Goal: Task Accomplishment & Management: Use online tool/utility

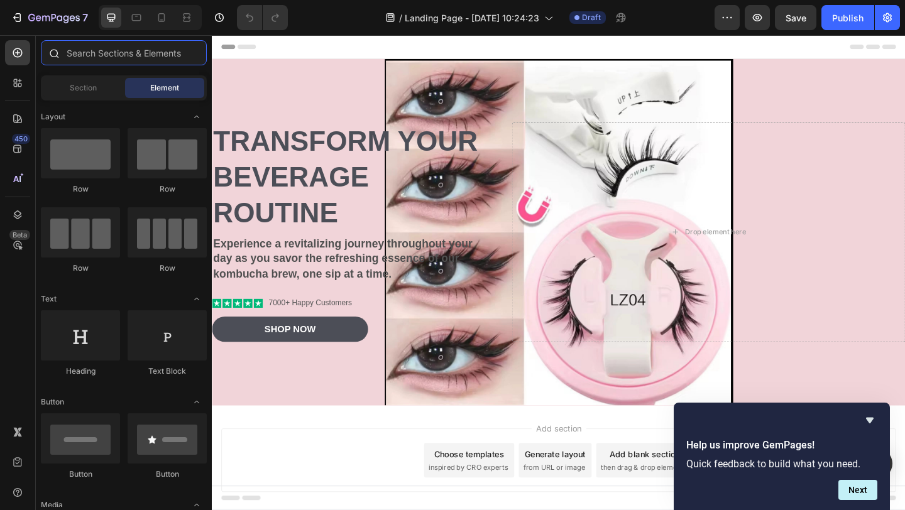
click at [159, 57] on input "text" at bounding box center [124, 52] width 166 height 25
click at [110, 94] on div "Section" at bounding box center [82, 88] width 79 height 20
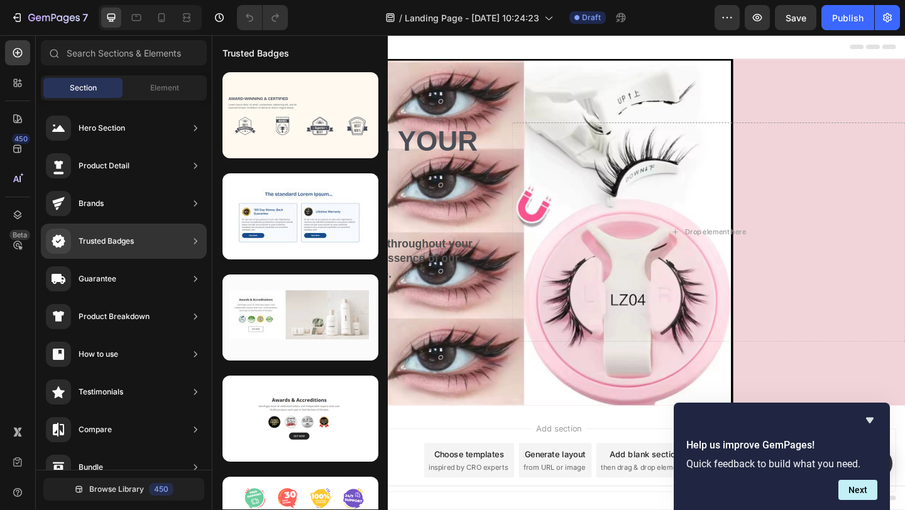
click at [116, 236] on div "Trusted Badges" at bounding box center [106, 241] width 55 height 13
click at [170, 245] on div "Trusted Badges" at bounding box center [124, 241] width 166 height 35
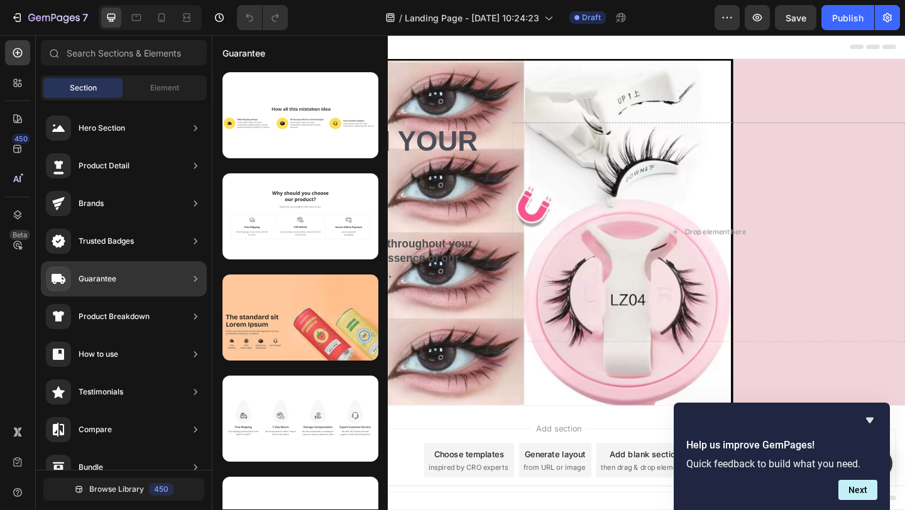
click at [124, 277] on div "Guarantee" at bounding box center [124, 279] width 166 height 35
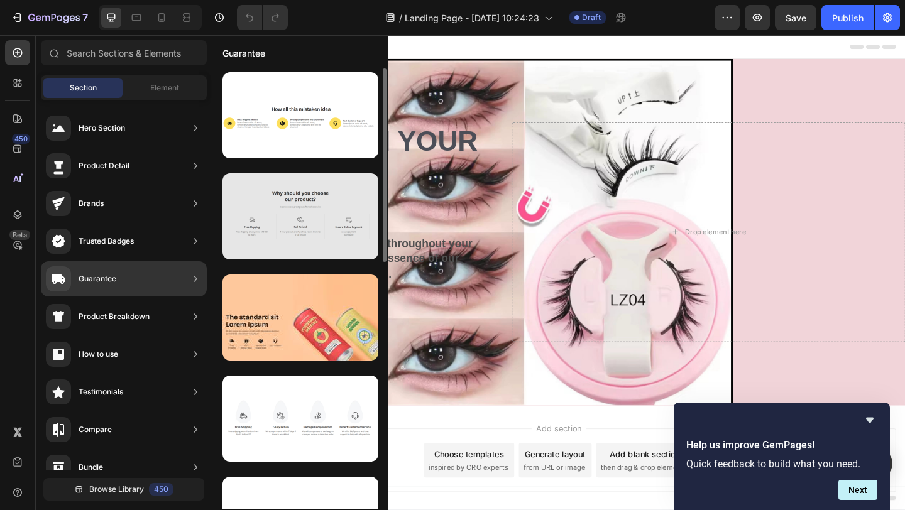
click at [292, 234] on div at bounding box center [301, 217] width 156 height 86
click at [292, 199] on div at bounding box center [301, 217] width 156 height 86
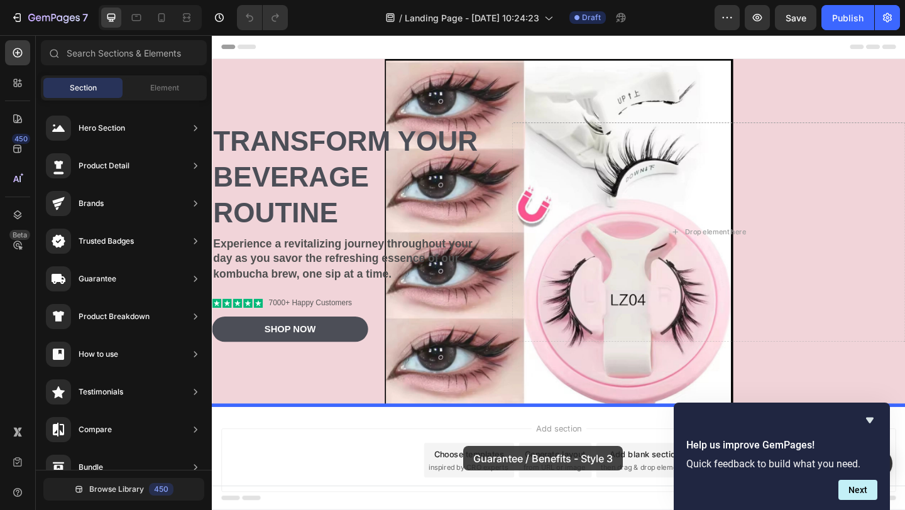
scroll to position [40, 0]
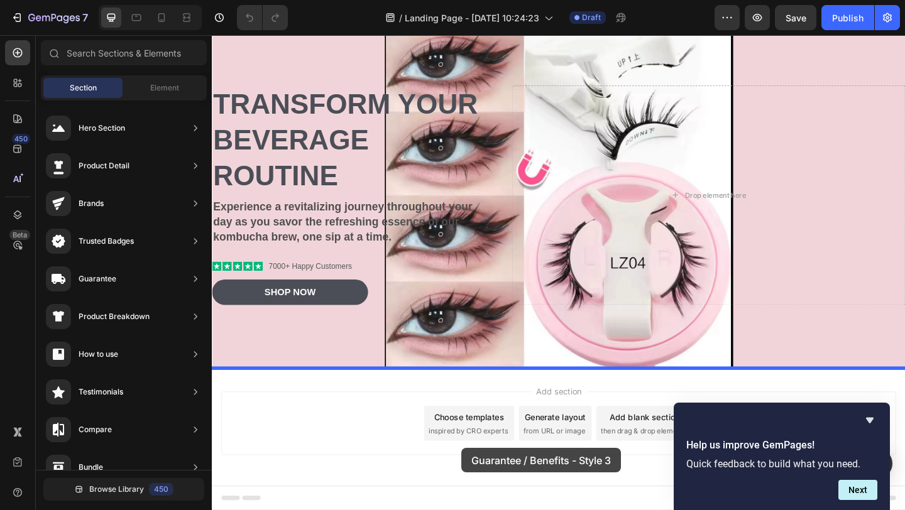
drag, startPoint x: 504, startPoint y: 237, endPoint x: 483, endPoint y: 485, distance: 248.6
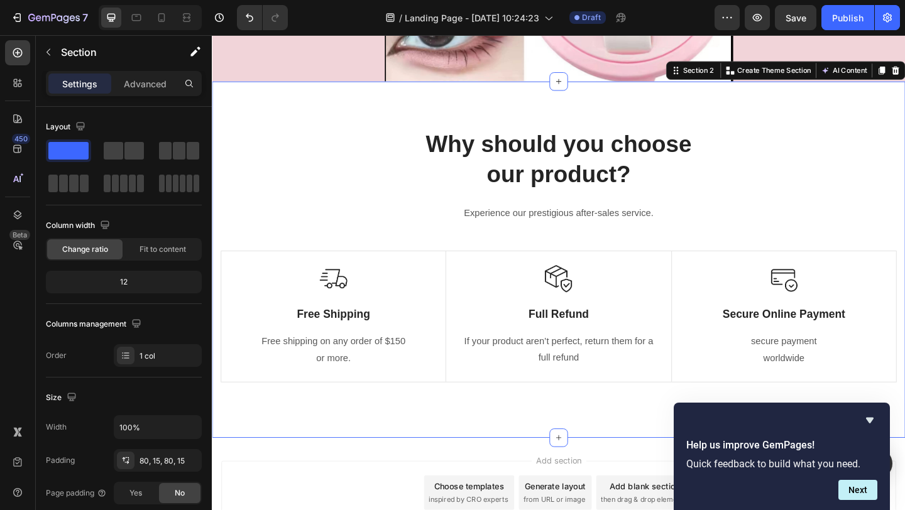
scroll to position [359, 0]
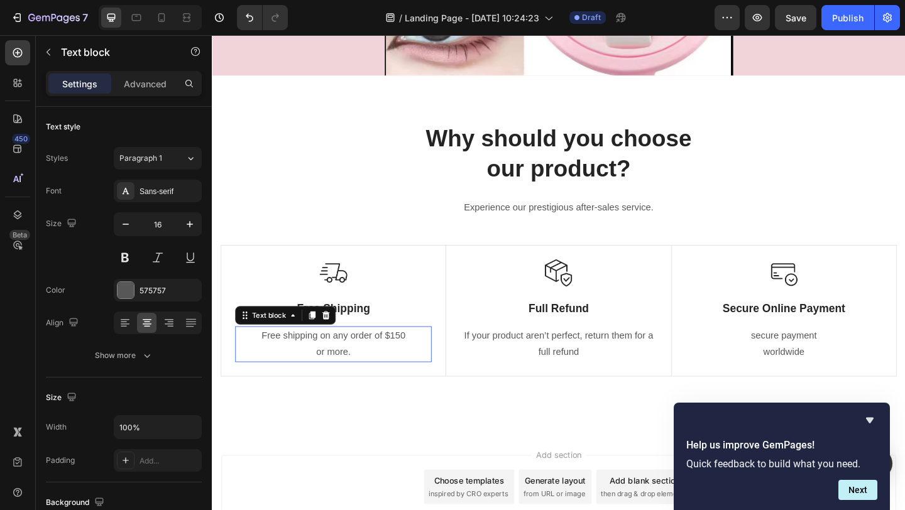
click at [417, 358] on p "Free shipping on any order of $150" at bounding box center [343, 362] width 211 height 18
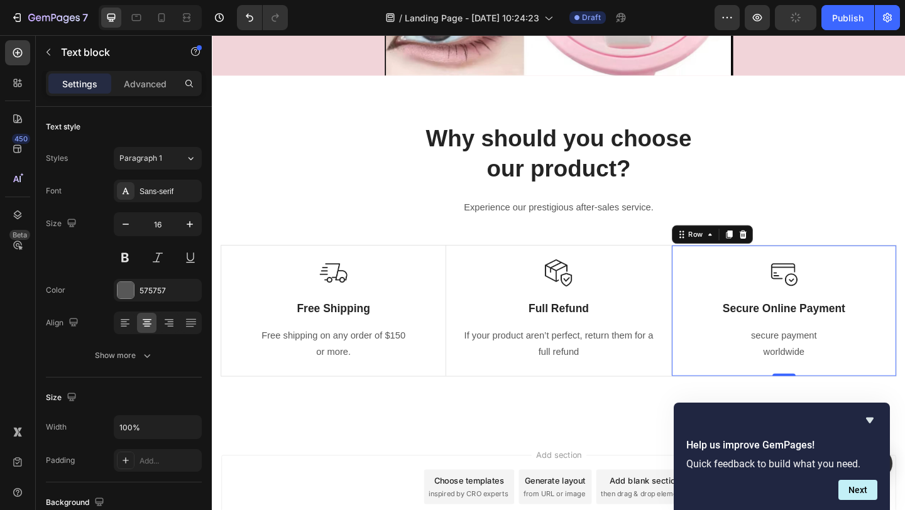
click at [783, 348] on div "Image Secure Online Payment Text Block secure payment worldwide Text block" at bounding box center [834, 335] width 214 height 112
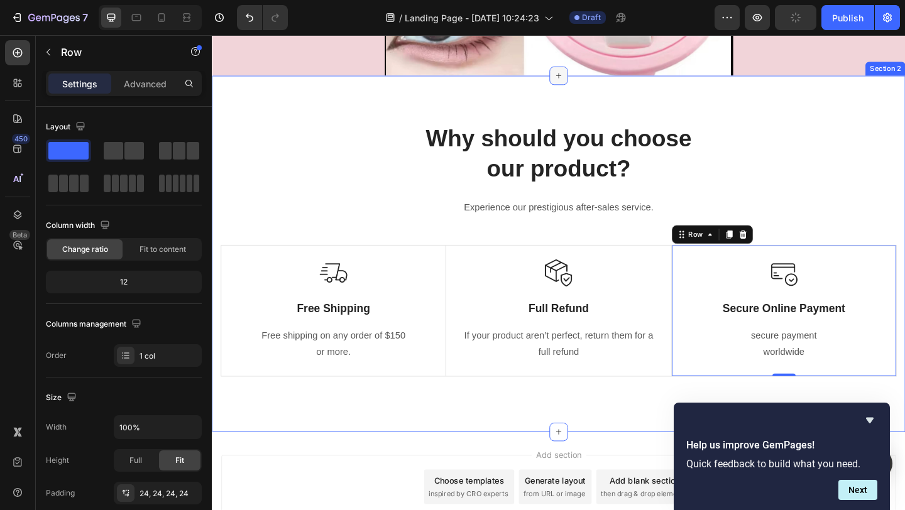
click at [592, 82] on icon at bounding box center [589, 79] width 10 height 10
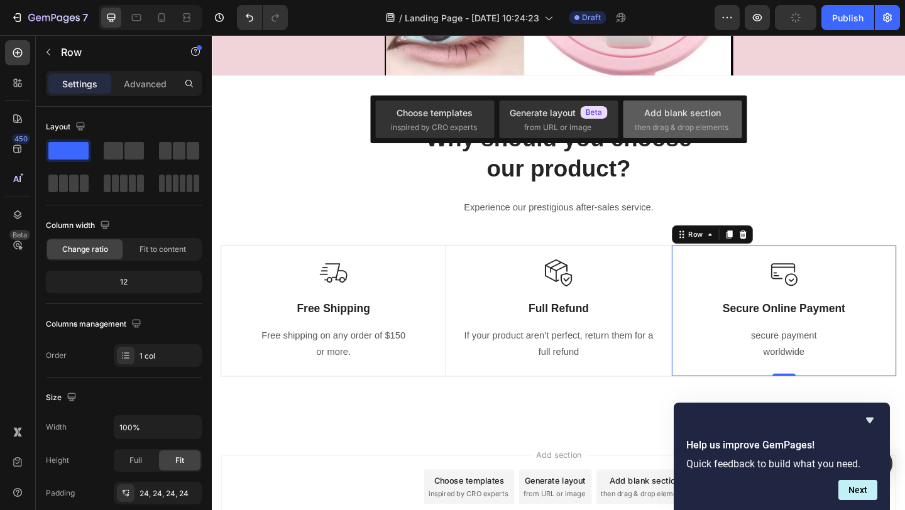
click at [671, 119] on div "Add blank section then drag & drop elements" at bounding box center [683, 119] width 96 height 27
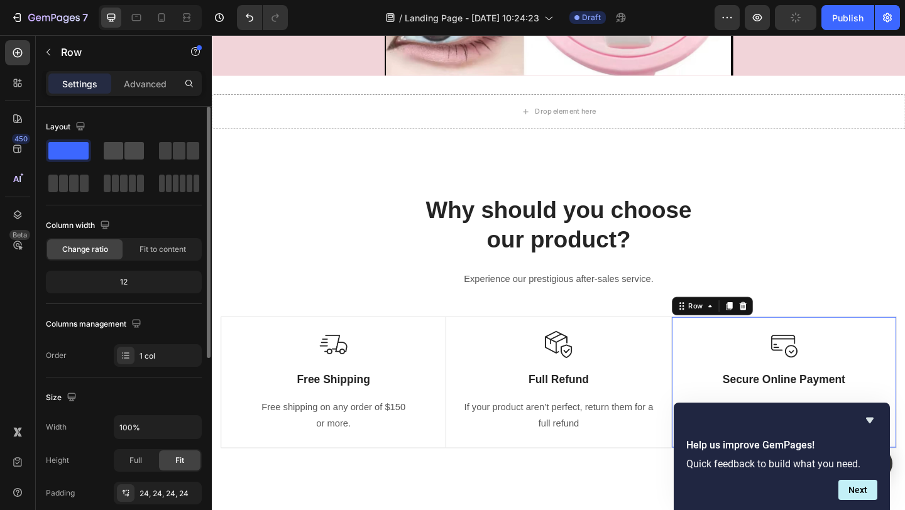
click at [126, 149] on span at bounding box center [133, 151] width 19 height 18
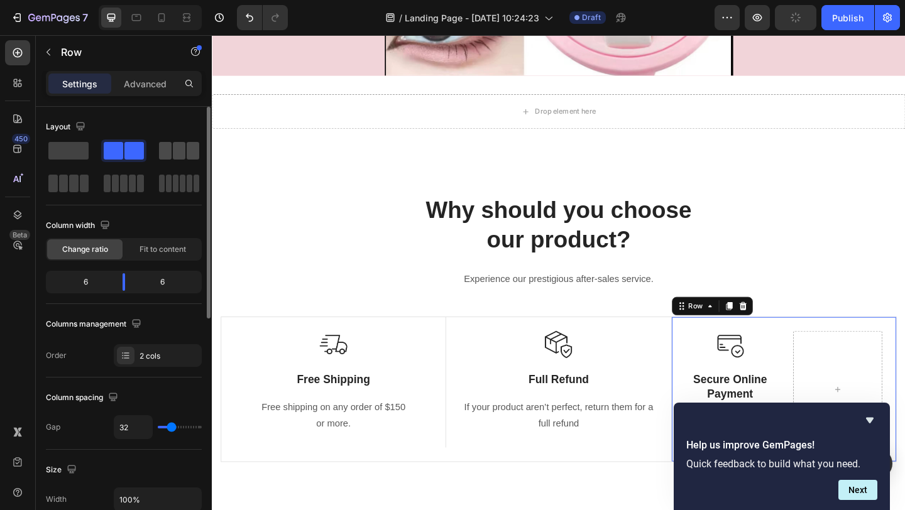
click at [168, 153] on span at bounding box center [165, 151] width 13 height 18
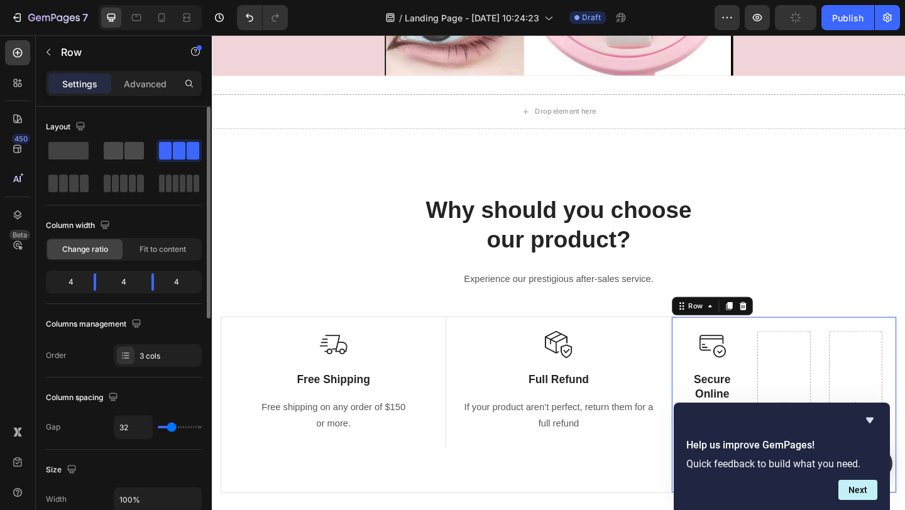
click at [126, 153] on span at bounding box center [133, 151] width 19 height 18
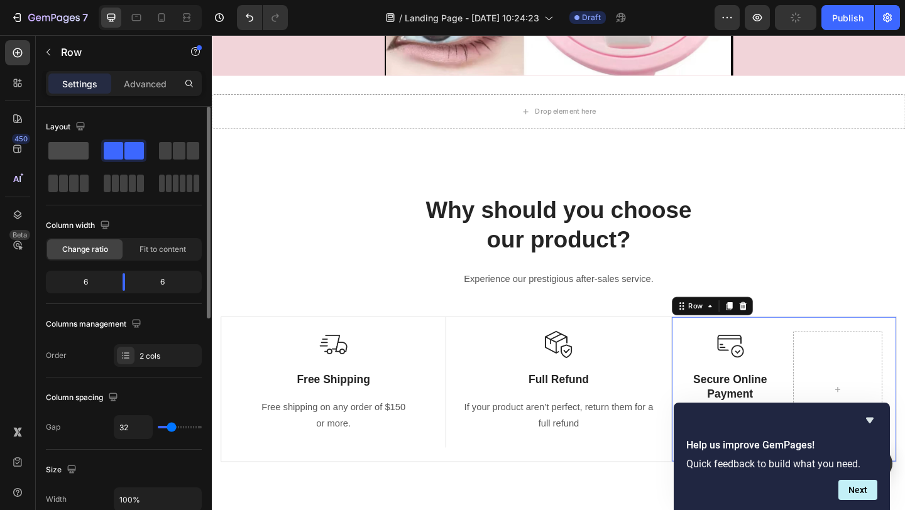
click at [63, 148] on span at bounding box center [68, 151] width 40 height 18
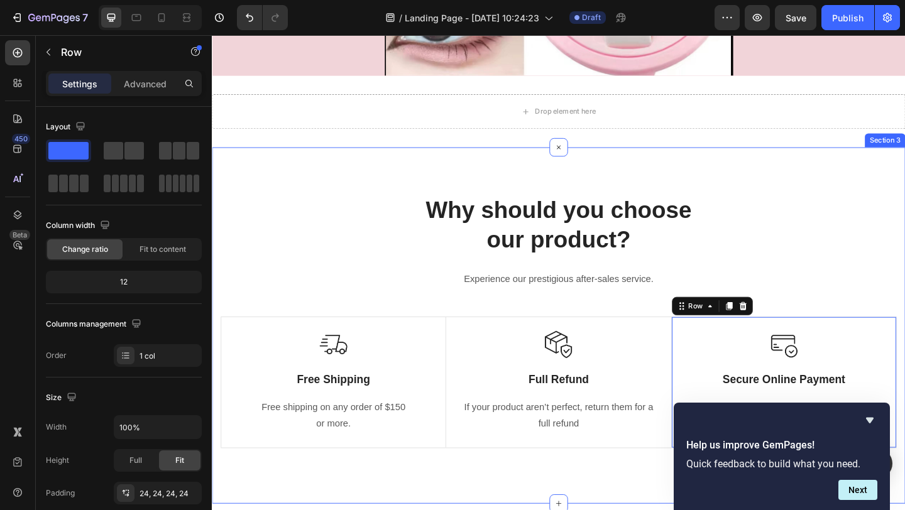
click at [385, 187] on div "Why should you choose our product? Heading Experience our prestigious after-sal…" at bounding box center [589, 351] width 754 height 388
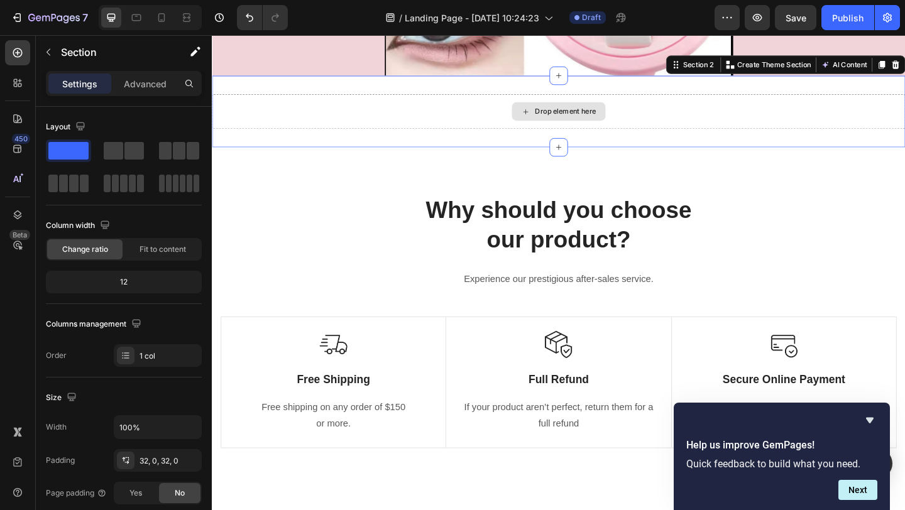
click at [468, 131] on div "Drop element here" at bounding box center [589, 118] width 754 height 38
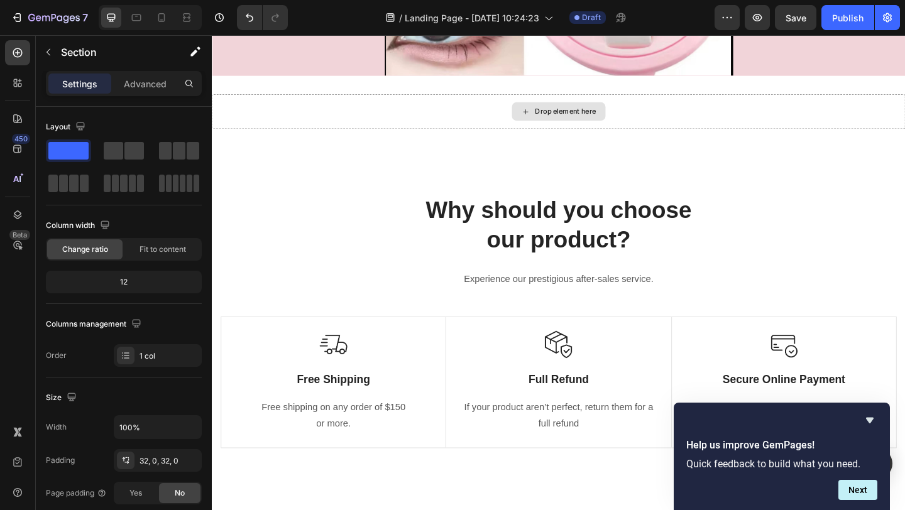
click at [613, 118] on div "Drop element here" at bounding box center [596, 118] width 67 height 10
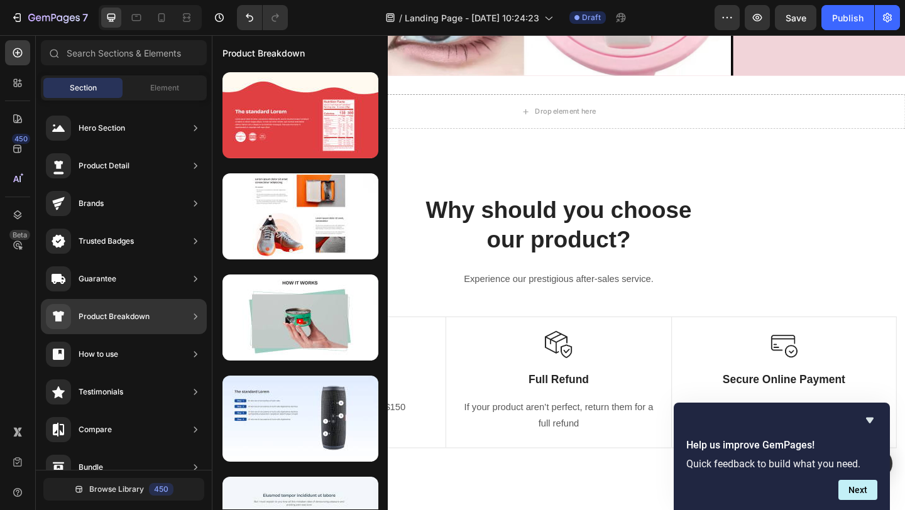
click at [194, 313] on icon at bounding box center [195, 317] width 13 height 13
click at [172, 313] on div "Product Breakdown" at bounding box center [124, 316] width 166 height 35
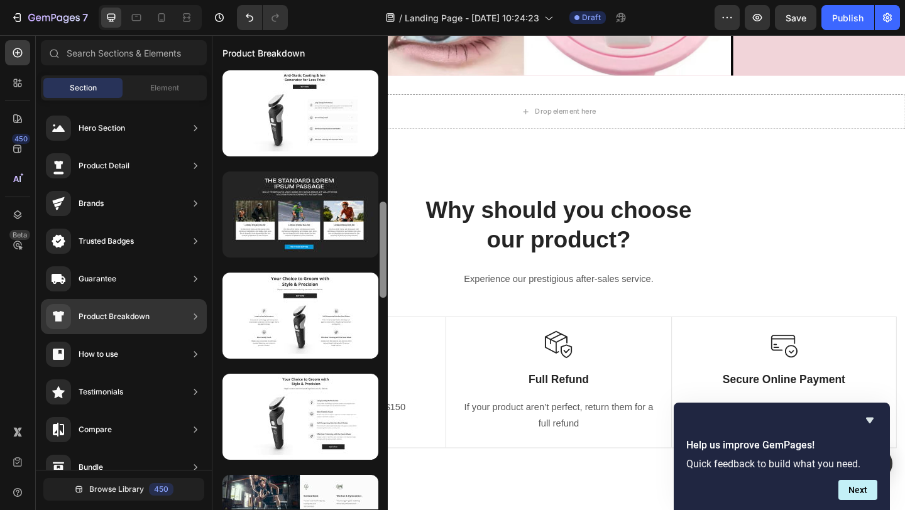
scroll to position [619, 0]
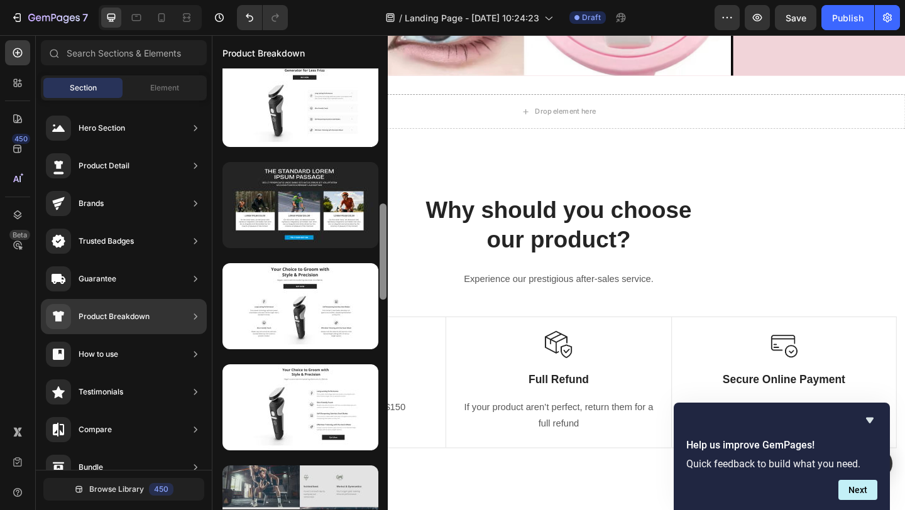
drag, startPoint x: 381, startPoint y: 238, endPoint x: 349, endPoint y: 509, distance: 273.5
click at [349, 509] on div at bounding box center [299, 289] width 175 height 441
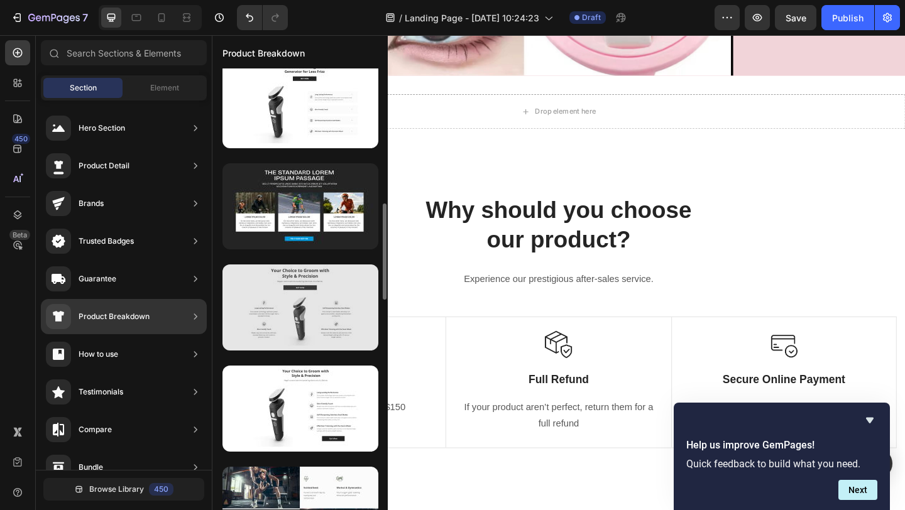
click at [314, 326] on div at bounding box center [301, 308] width 156 height 86
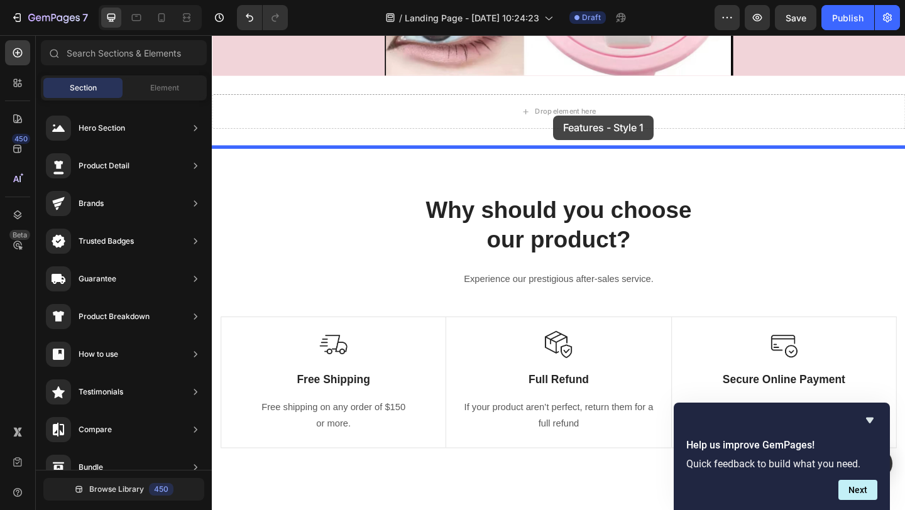
drag, startPoint x: 526, startPoint y: 361, endPoint x: 583, endPoint y: 123, distance: 245.2
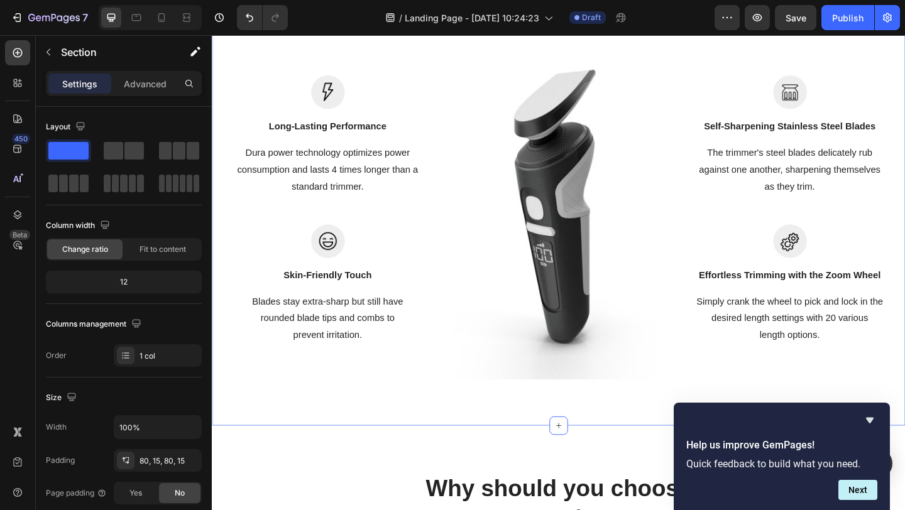
scroll to position [711, 0]
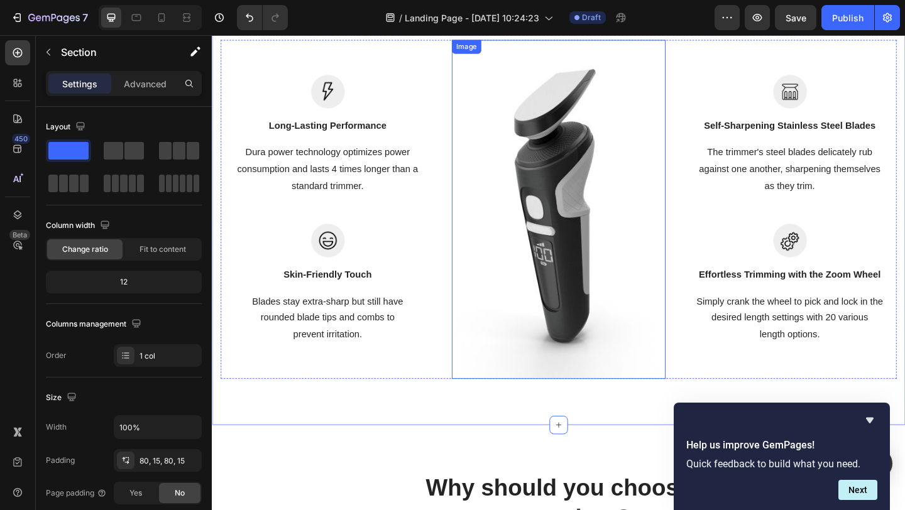
click at [589, 247] on img at bounding box center [589, 224] width 233 height 369
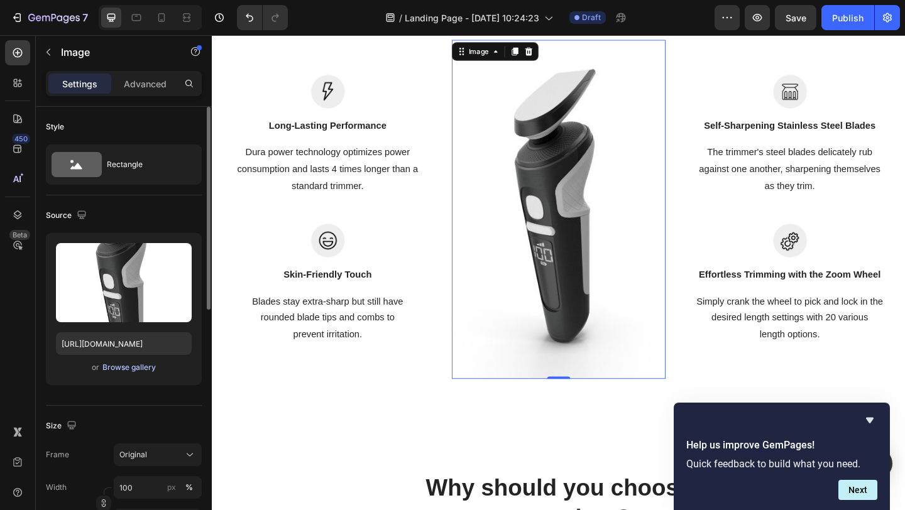
click at [141, 363] on div "Browse gallery" at bounding box center [128, 367] width 53 height 11
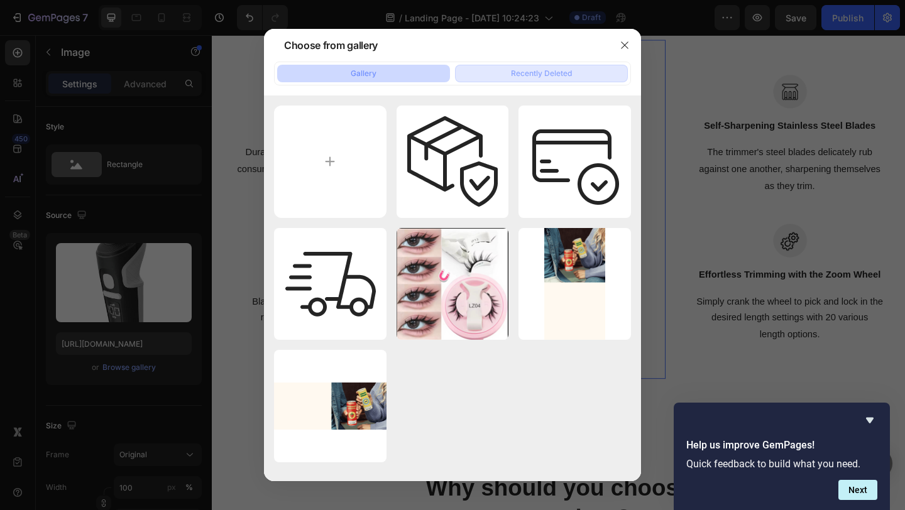
click at [539, 79] on button "Recently Deleted" at bounding box center [541, 74] width 173 height 18
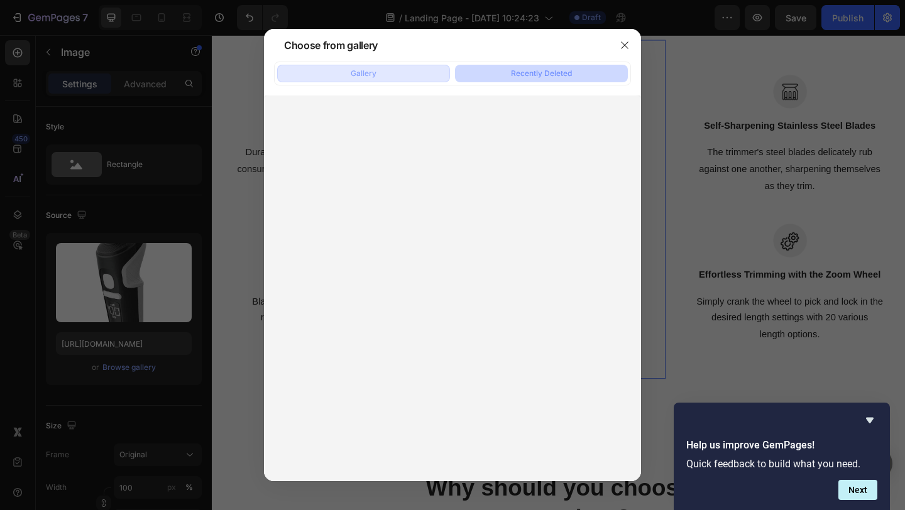
click at [414, 80] on button "Gallery" at bounding box center [363, 74] width 173 height 18
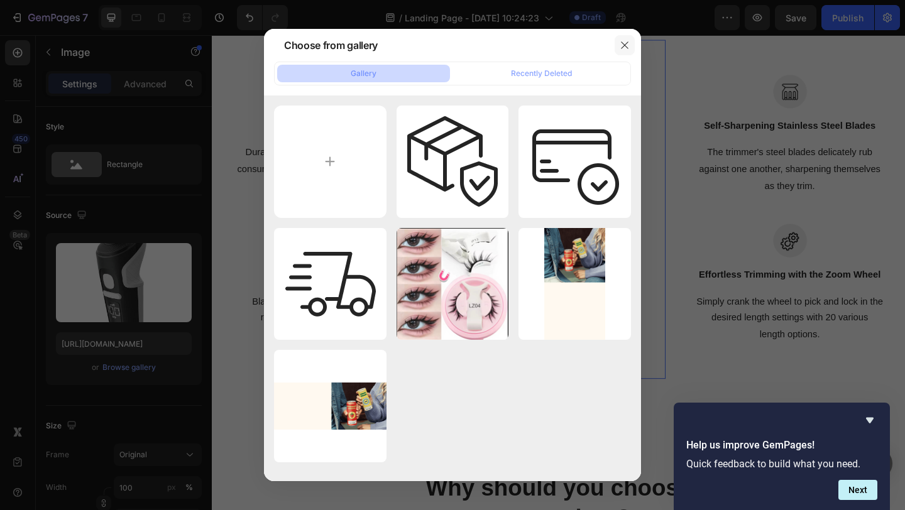
click at [628, 52] on button "button" at bounding box center [625, 45] width 20 height 20
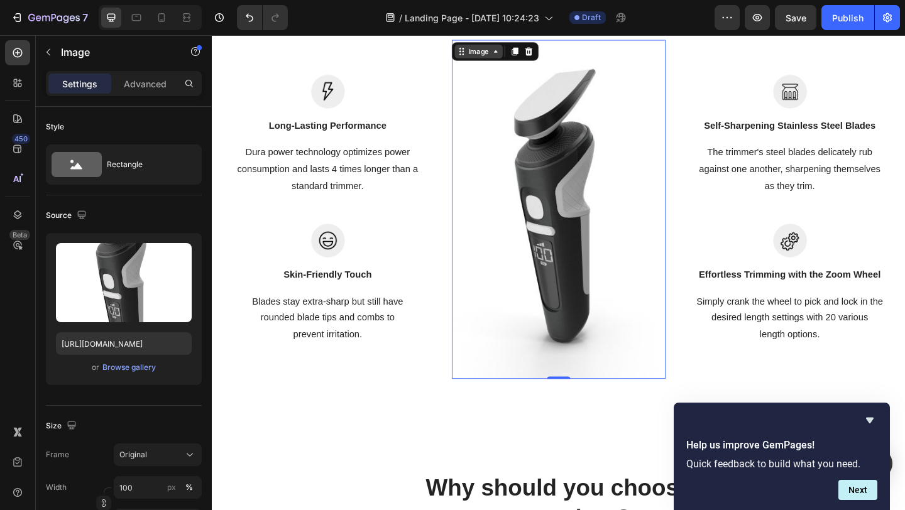
click at [522, 53] on icon at bounding box center [520, 53] width 10 height 10
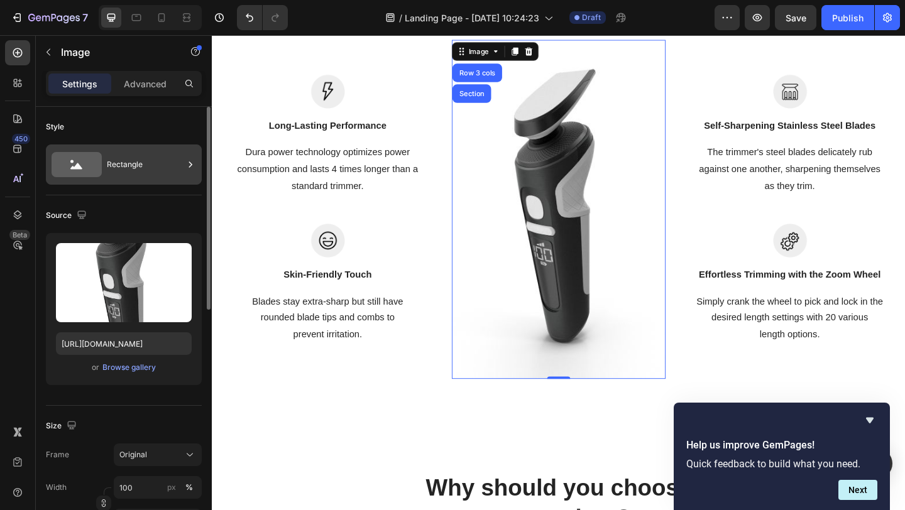
click at [137, 162] on div "Rectangle" at bounding box center [145, 164] width 77 height 29
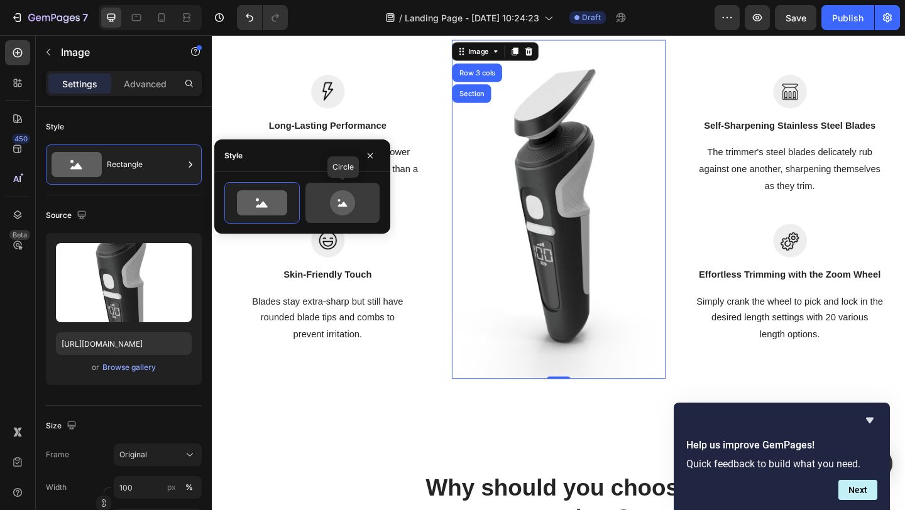
click at [313, 206] on icon at bounding box center [342, 202] width 59 height 25
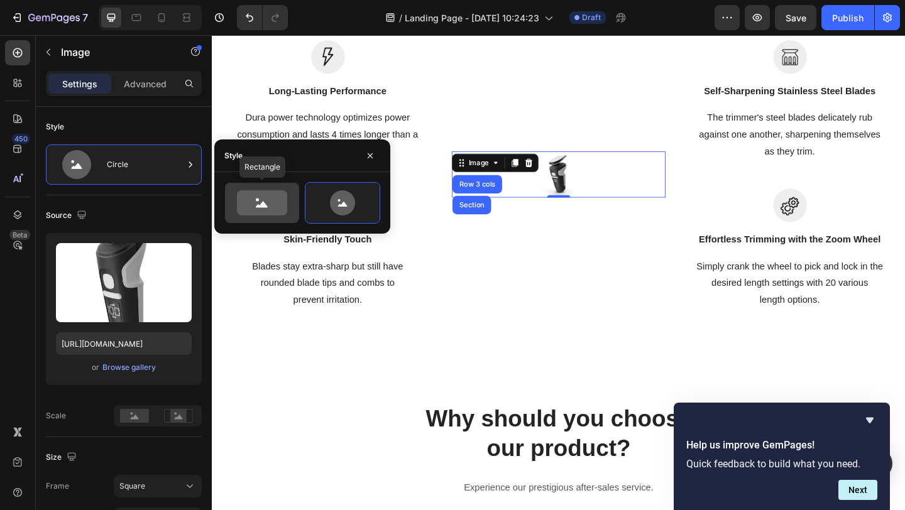
click at [264, 199] on icon at bounding box center [262, 202] width 50 height 25
type input "100"
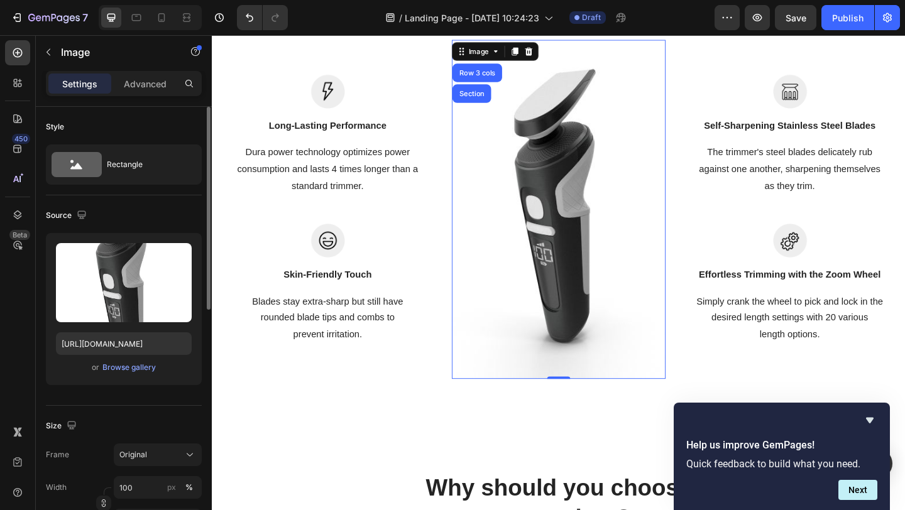
click at [141, 186] on div "Style Rectangle" at bounding box center [124, 151] width 156 height 89
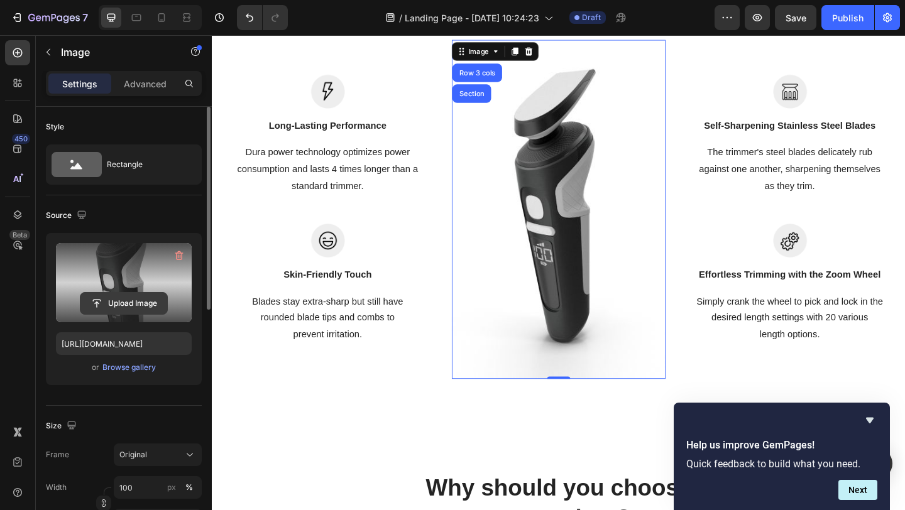
click at [145, 302] on input "file" at bounding box center [123, 303] width 87 height 21
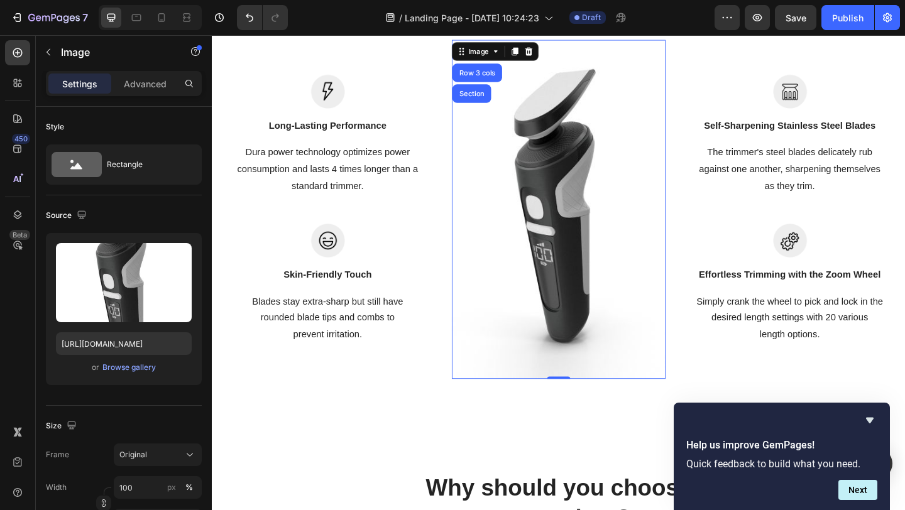
click at [580, 187] on img at bounding box center [589, 224] width 233 height 369
click at [135, 87] on p "Advanced" at bounding box center [145, 83] width 43 height 13
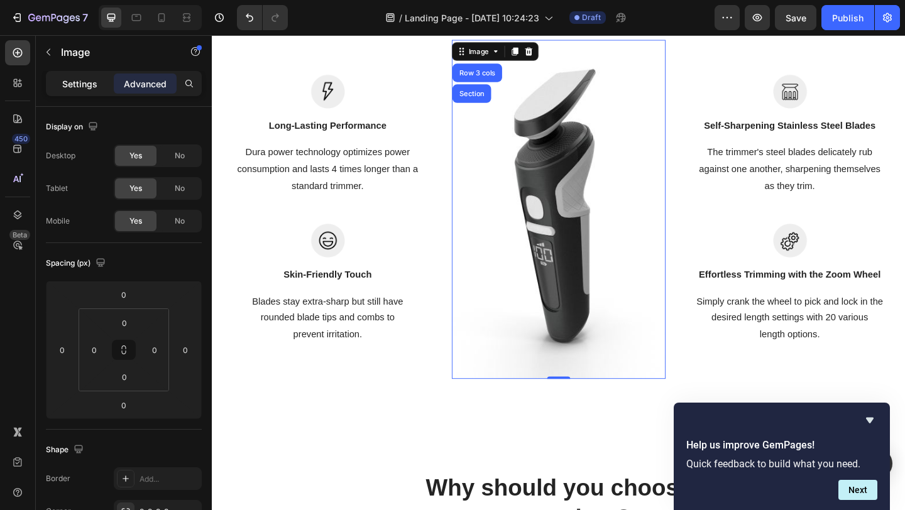
click at [84, 79] on p "Settings" at bounding box center [79, 83] width 35 height 13
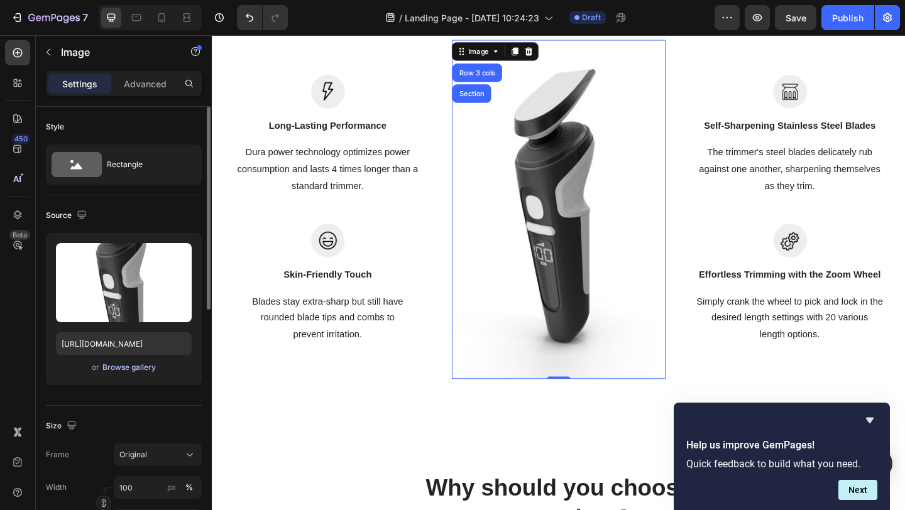
click at [120, 369] on div "Browse gallery" at bounding box center [128, 367] width 53 height 11
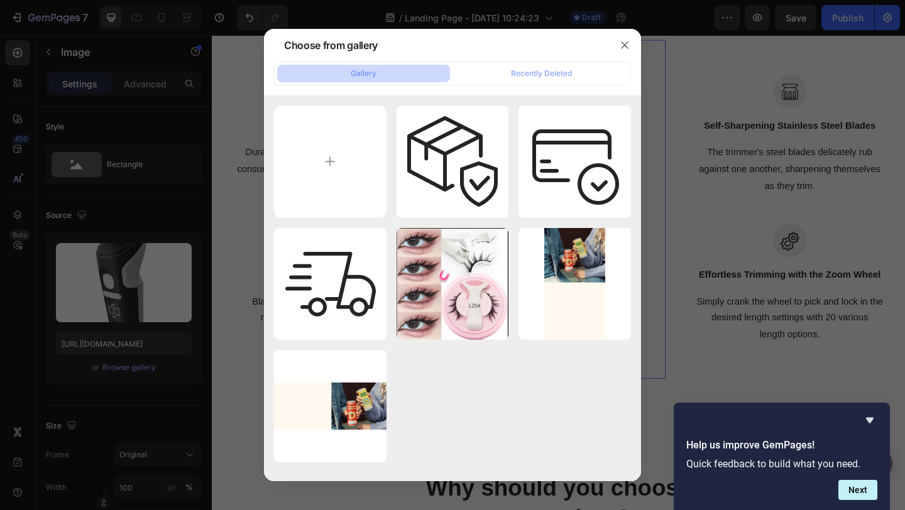
click at [122, 412] on div at bounding box center [452, 255] width 905 height 510
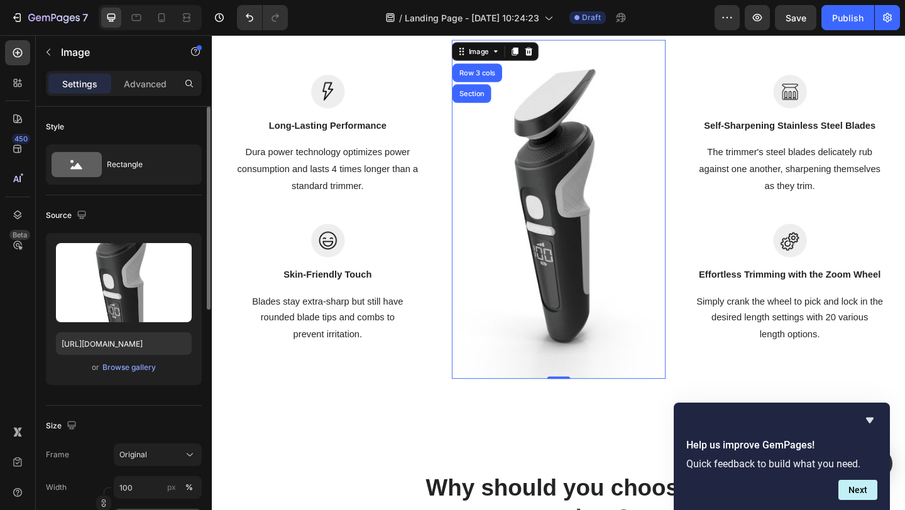
drag, startPoint x: 162, startPoint y: 404, endPoint x: 194, endPoint y: 510, distance: 110.4
